Goal: Task Accomplishment & Management: Use online tool/utility

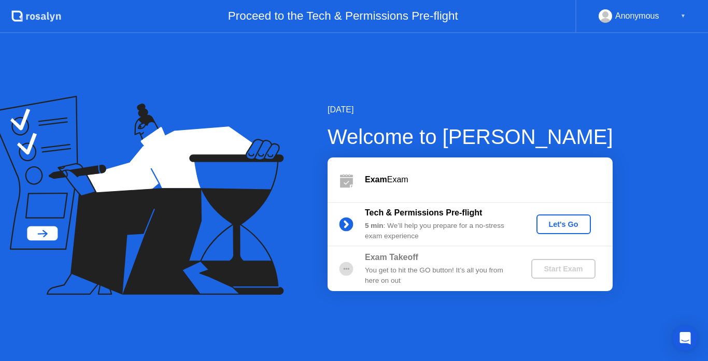
click at [549, 227] on div "Let's Go" at bounding box center [564, 224] width 46 height 8
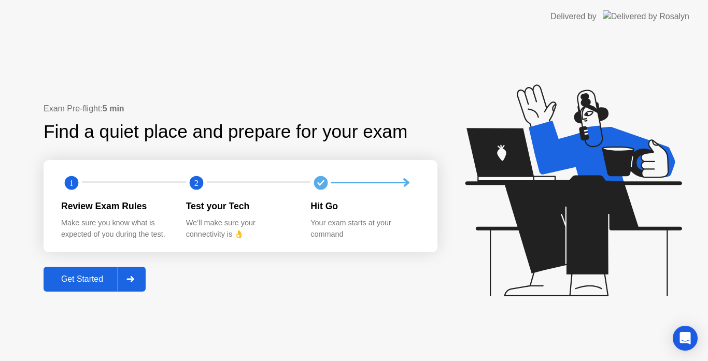
click at [49, 292] on button "Get Started" at bounding box center [95, 279] width 102 height 25
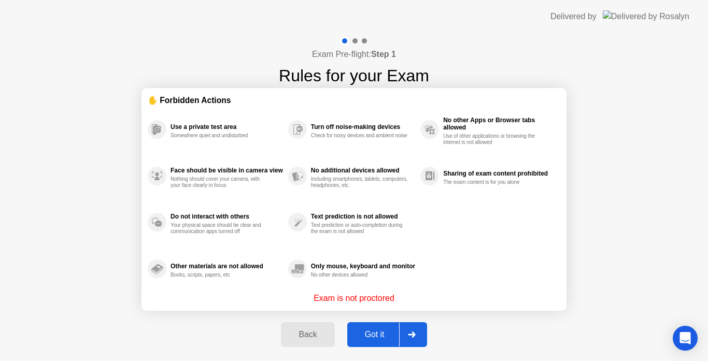
click at [373, 337] on div "Got it" at bounding box center [375, 334] width 49 height 9
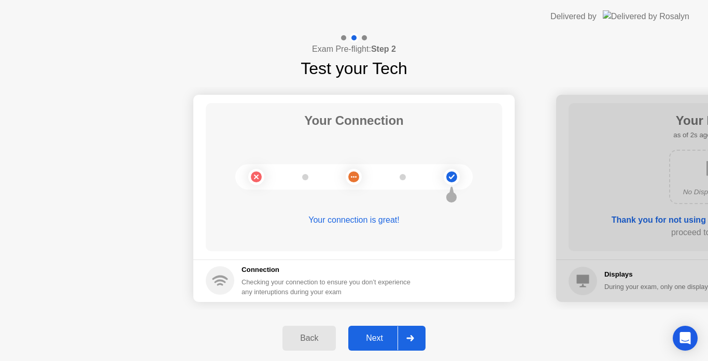
click at [365, 328] on button "Next" at bounding box center [387, 338] width 77 height 25
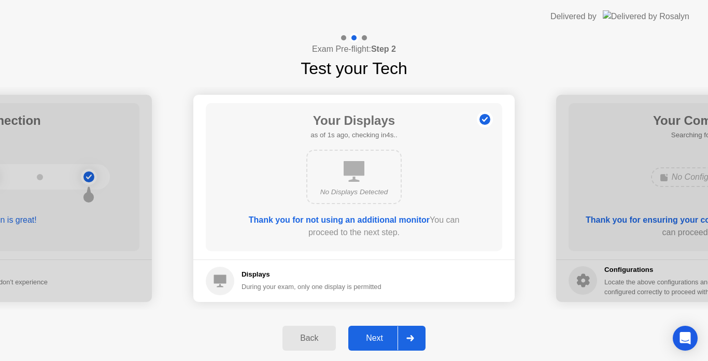
click at [365, 328] on button "Next" at bounding box center [387, 338] width 77 height 25
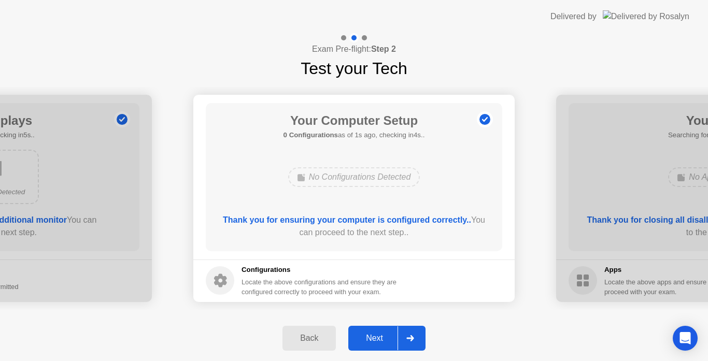
click at [365, 328] on button "Next" at bounding box center [387, 338] width 77 height 25
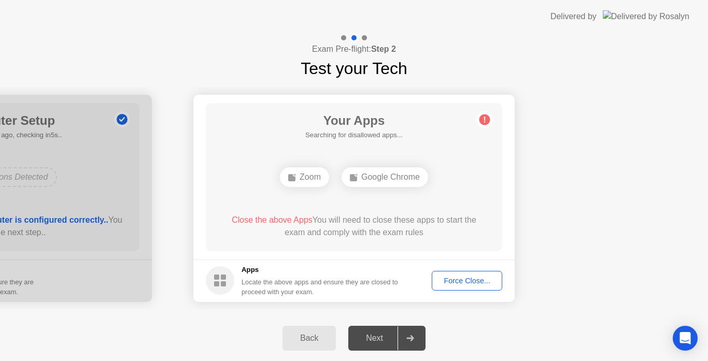
click at [457, 277] on div "Force Close..." at bounding box center [467, 281] width 63 height 8
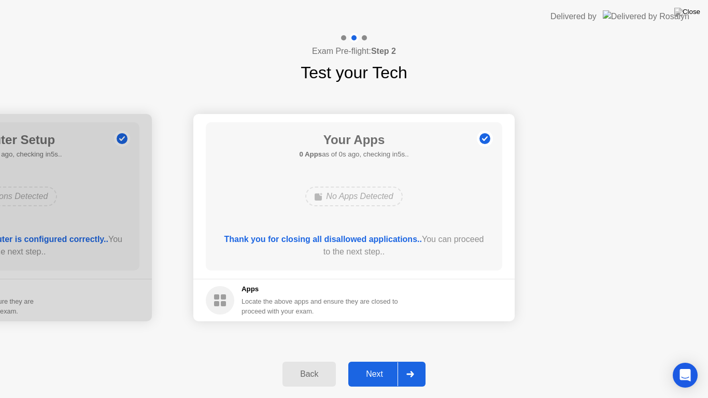
click at [365, 361] on div "Next" at bounding box center [375, 374] width 46 height 9
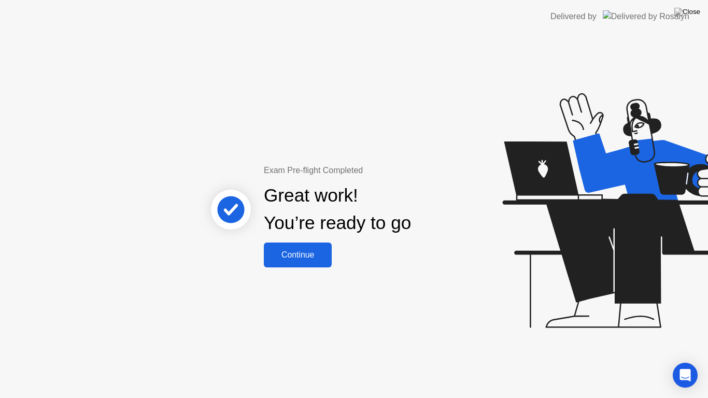
click at [321, 257] on div "Continue" at bounding box center [298, 254] width 62 height 9
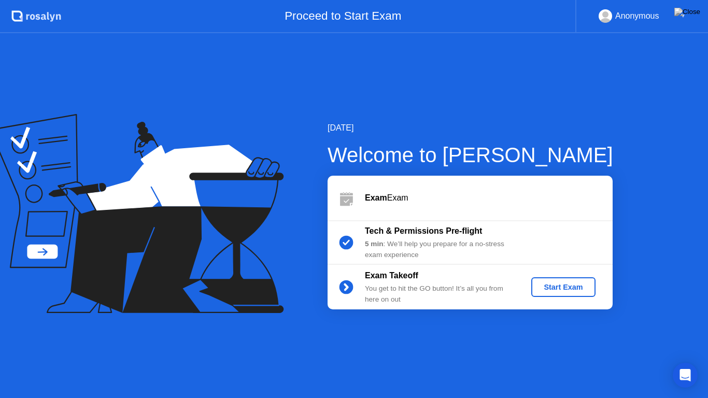
click at [559, 290] on div "Start Exam" at bounding box center [563, 287] width 55 height 8
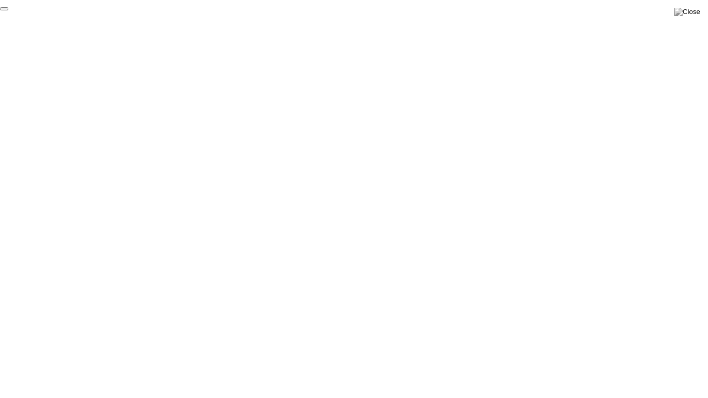
click div "End Proctoring Session"
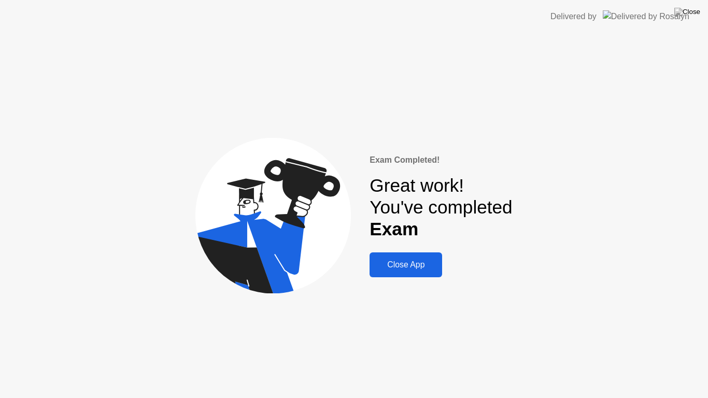
click at [405, 262] on div "Close App" at bounding box center [406, 264] width 66 height 9
